Goal: Use online tool/utility

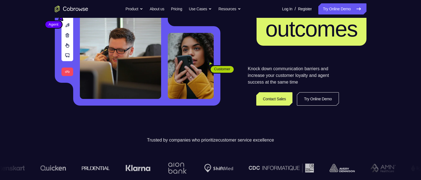
scroll to position [111, 0]
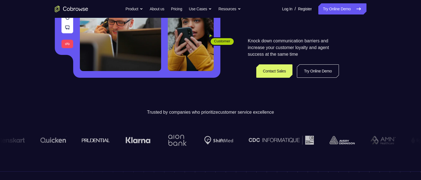
click at [168, 51] on div "Customer Agent Agent" at bounding box center [138, 21] width 166 height 113
click at [211, 46] on div "Knock down communication barriers and increase your customer loyalty and agent …" at bounding box center [293, 48] width 146 height 60
click at [211, 35] on div "Knock down communication barriers and increase your customer loyalty and agent …" at bounding box center [293, 48] width 146 height 60
drag, startPoint x: 242, startPoint y: 35, endPoint x: 236, endPoint y: 38, distance: 6.5
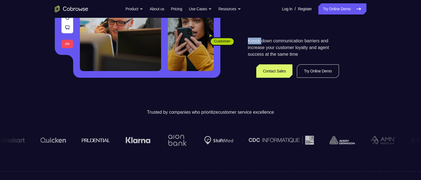
click at [211, 36] on div "Knock down communication barriers and increase your customer loyalty and agent …" at bounding box center [293, 48] width 146 height 60
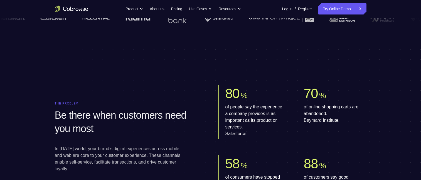
scroll to position [557, 0]
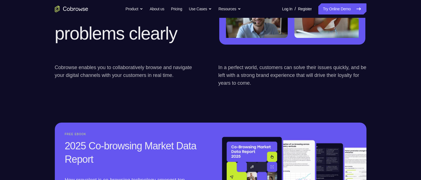
click at [186, 45] on h2 "Equip your agents to see customer problems clearly" at bounding box center [129, -1] width 148 height 89
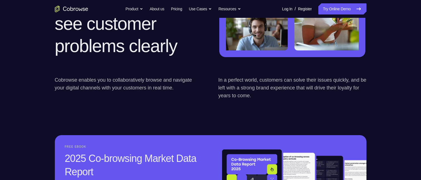
scroll to position [529, 0]
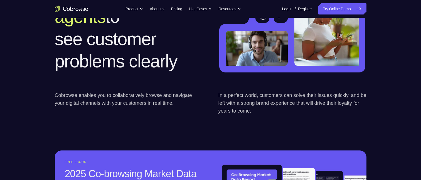
click at [72, 9] on icon "Go to the home page" at bounding box center [71, 9] width 33 height 7
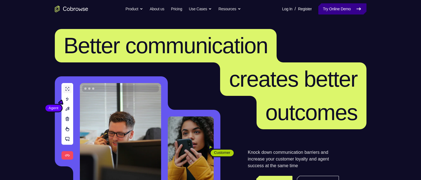
click at [344, 8] on link "Try Online Demo" at bounding box center [342, 8] width 48 height 11
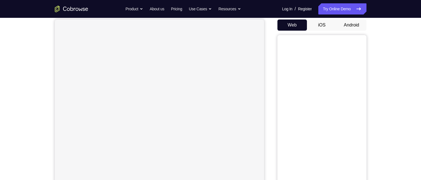
scroll to position [28, 0]
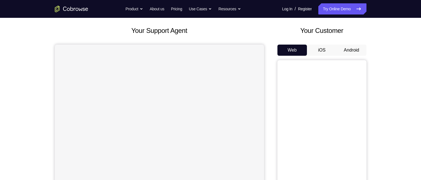
click at [350, 46] on button "Android" at bounding box center [352, 50] width 30 height 11
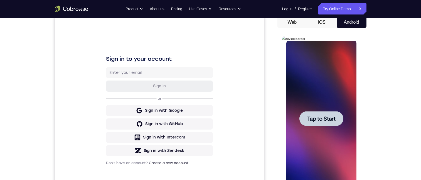
scroll to position [84, 0]
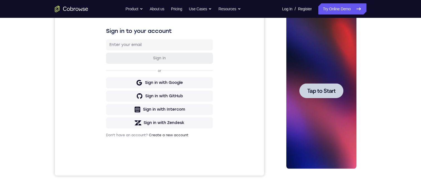
click at [313, 89] on span "Tap to Start" at bounding box center [321, 91] width 28 height 6
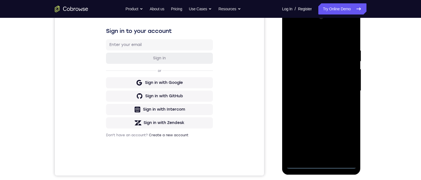
click at [322, 163] on div at bounding box center [321, 91] width 70 height 156
click at [322, 164] on div at bounding box center [321, 91] width 70 height 156
click at [317, 154] on div at bounding box center [321, 91] width 70 height 156
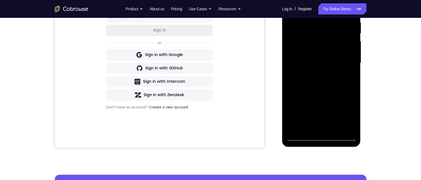
click at [342, 107] on div at bounding box center [321, 63] width 70 height 156
click at [339, 95] on div at bounding box center [321, 63] width 70 height 156
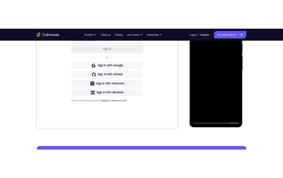
scroll to position [84, 0]
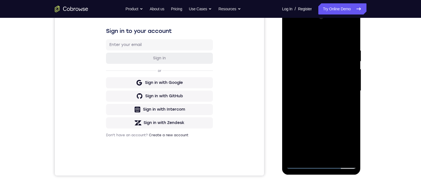
click at [300, 135] on div at bounding box center [321, 91] width 70 height 156
click at [300, 132] on div at bounding box center [321, 91] width 70 height 156
click at [350, 142] on div at bounding box center [321, 91] width 70 height 156
click at [352, 144] on div at bounding box center [321, 91] width 70 height 156
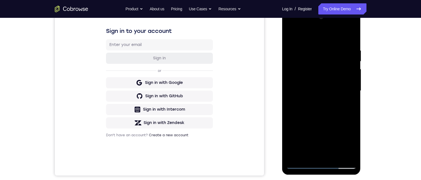
click at [300, 133] on div at bounding box center [321, 91] width 70 height 156
click at [326, 133] on div at bounding box center [321, 91] width 70 height 156
click at [342, 132] on div at bounding box center [321, 91] width 70 height 156
click at [353, 153] on div at bounding box center [321, 91] width 70 height 156
click at [321, 78] on div at bounding box center [321, 91] width 70 height 156
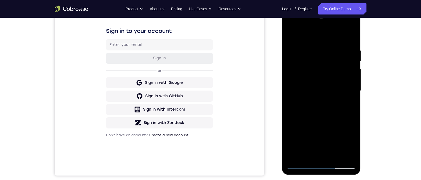
click at [320, 74] on div at bounding box center [321, 91] width 70 height 156
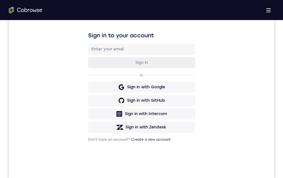
drag, startPoint x: 149, startPoint y: 257, endPoint x: 371, endPoint y: 265, distance: 222.0
